Goal: Task Accomplishment & Management: Use online tool/utility

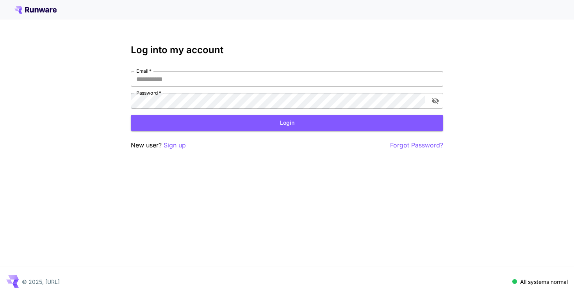
click at [234, 79] on input "Email   *" at bounding box center [287, 79] width 313 height 16
type input "**********"
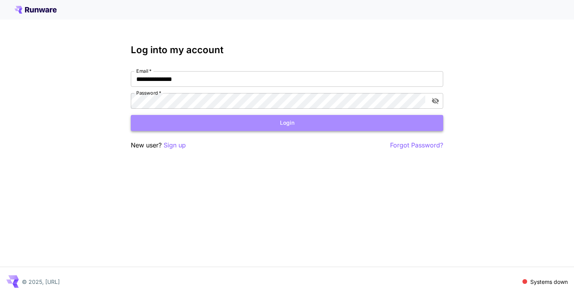
click at [259, 125] on button "Login" at bounding box center [287, 123] width 313 height 16
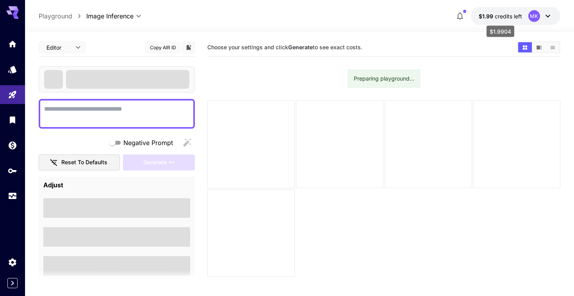
click at [509, 18] on span "credits left" at bounding box center [508, 16] width 27 height 7
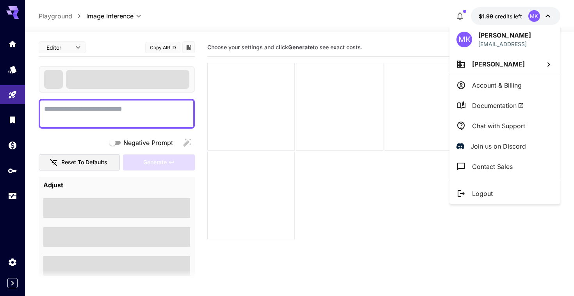
click at [8, 148] on div at bounding box center [287, 148] width 574 height 296
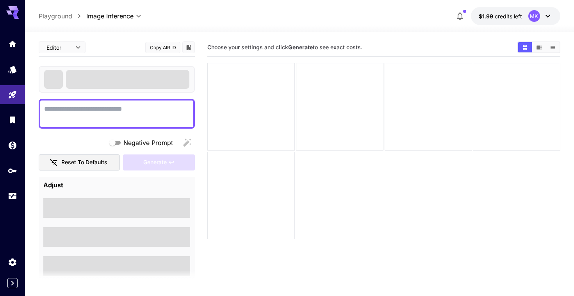
click at [18, 148] on link at bounding box center [12, 145] width 25 height 19
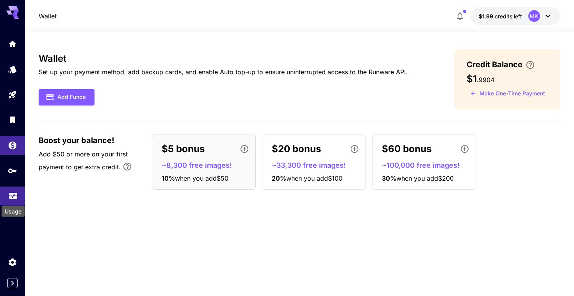
click at [16, 193] on icon "Usage" at bounding box center [13, 193] width 9 height 9
